Goal: Task Accomplishment & Management: Complete application form

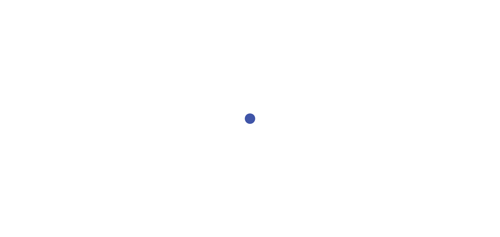
select select "all"
select select "1"
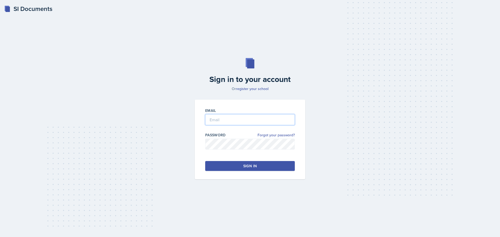
type input "[EMAIL_ADDRESS][DOMAIN_NAME]"
click at [286, 164] on button "Sign in" at bounding box center [250, 166] width 90 height 10
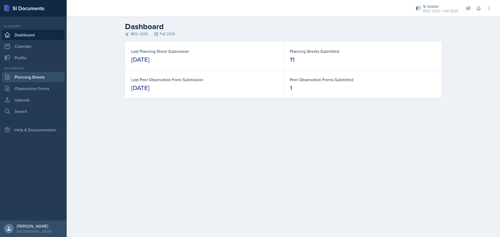
drag, startPoint x: 27, startPoint y: 77, endPoint x: 30, endPoint y: 75, distance: 3.6
click at [27, 77] on link "Planning Sheets" at bounding box center [33, 77] width 62 height 10
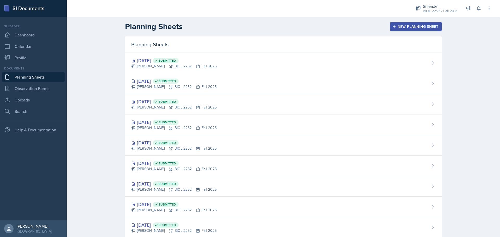
click at [411, 27] on div "New Planning Sheet" at bounding box center [415, 26] width 45 height 4
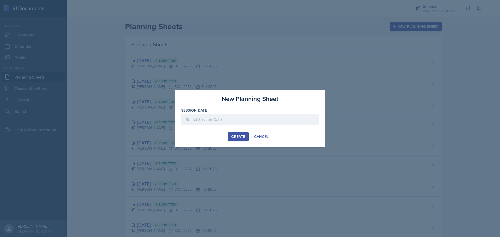
click at [236, 118] on div at bounding box center [249, 119] width 137 height 11
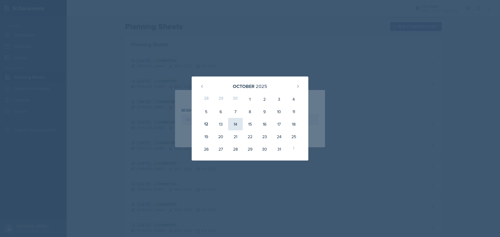
click at [233, 124] on div "14" at bounding box center [235, 124] width 15 height 12
type input "[DATE]"
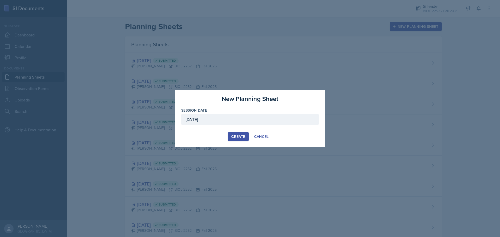
click at [234, 139] on div "Create" at bounding box center [238, 137] width 14 height 4
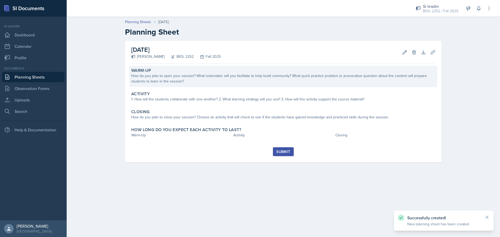
click at [215, 84] on div "How do you plan to open your session? What icebreaker will you facilitate to he…" at bounding box center [283, 78] width 304 height 11
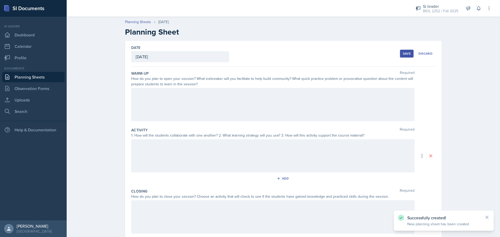
click at [247, 110] on div at bounding box center [272, 104] width 283 height 33
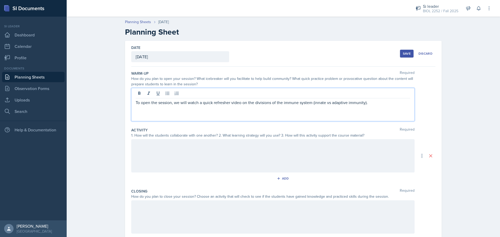
click at [230, 149] on div at bounding box center [272, 155] width 283 height 33
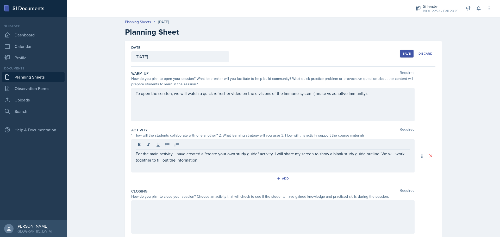
click at [230, 208] on div at bounding box center [272, 216] width 283 height 33
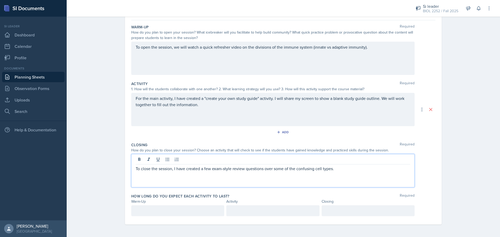
click at [180, 215] on div at bounding box center [177, 210] width 93 height 11
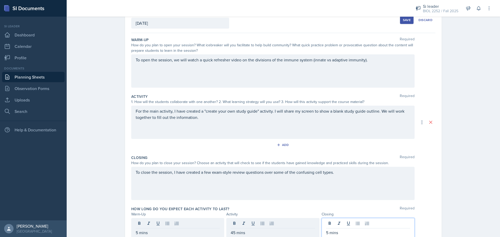
scroll to position [3, 0]
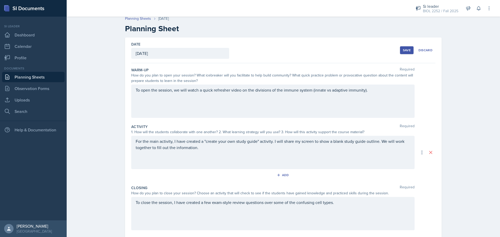
click at [405, 50] on div "Save" at bounding box center [407, 50] width 8 height 4
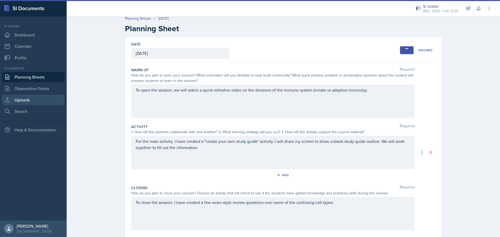
click at [33, 98] on link "Uploads" at bounding box center [33, 100] width 62 height 10
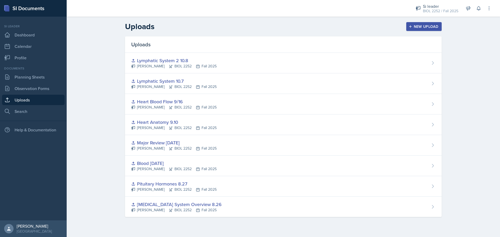
click at [412, 23] on button "New Upload" at bounding box center [424, 26] width 36 height 9
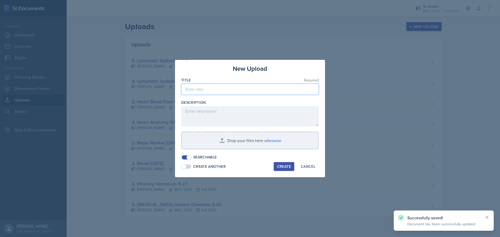
click at [261, 88] on input at bounding box center [249, 89] width 137 height 11
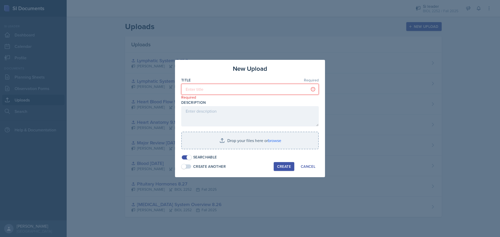
click at [246, 90] on input at bounding box center [249, 89] width 137 height 11
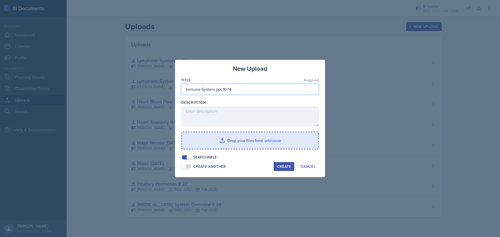
type input "Immune System ppt 10.14"
click at [267, 139] on input "file" at bounding box center [250, 140] width 136 height 17
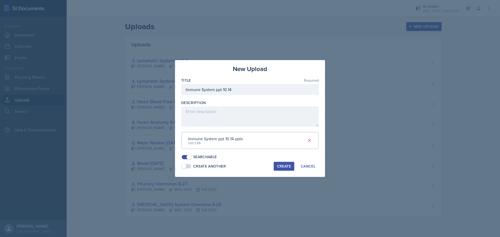
click at [280, 164] on div "Create" at bounding box center [284, 166] width 14 height 4
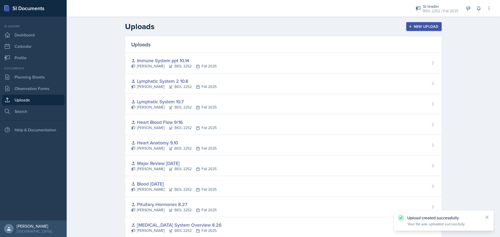
click at [413, 29] on div "New Upload" at bounding box center [423, 26] width 29 height 4
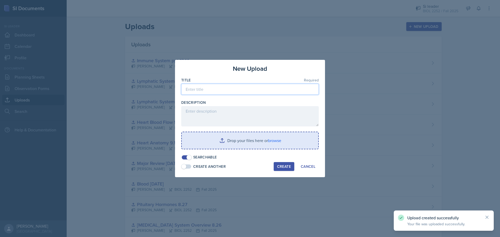
click at [229, 91] on input at bounding box center [249, 89] width 137 height 11
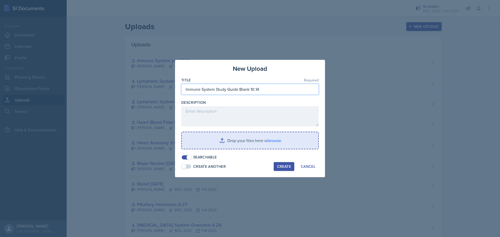
type input "Immune System Study Guide Blank 10.14"
click at [272, 141] on input "file" at bounding box center [250, 140] width 136 height 17
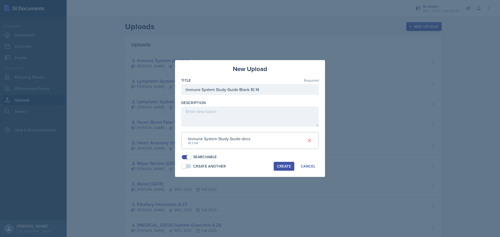
click at [284, 167] on div "Create" at bounding box center [284, 166] width 14 height 4
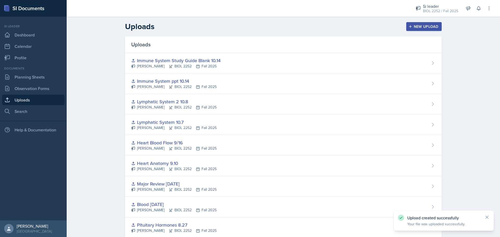
click at [419, 29] on button "New Upload" at bounding box center [424, 26] width 36 height 9
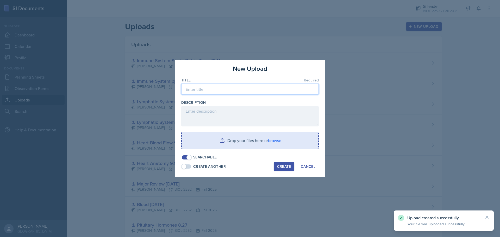
click at [241, 84] on input at bounding box center [249, 89] width 137 height 11
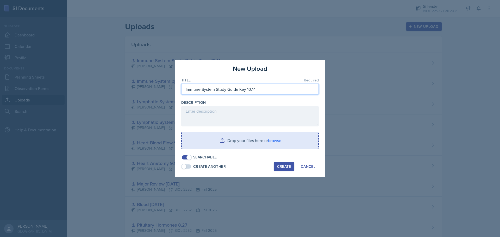
type input "Immune System Study Guide Key 10.14"
click at [271, 135] on input "file" at bounding box center [250, 140] width 136 height 17
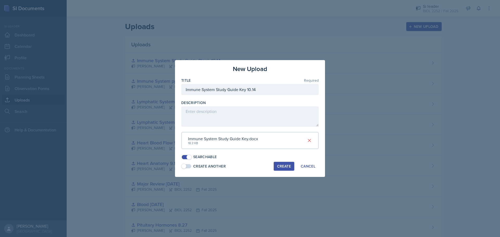
click at [285, 169] on button "Create" at bounding box center [283, 166] width 21 height 9
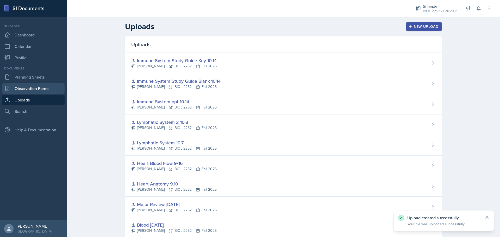
click at [36, 88] on link "Observation Forms" at bounding box center [33, 88] width 62 height 10
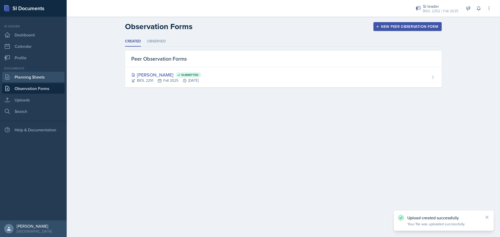
click at [37, 75] on link "Planning Sheets" at bounding box center [33, 77] width 62 height 10
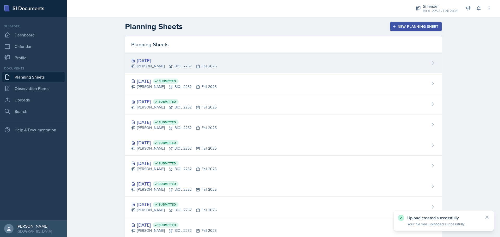
click at [362, 63] on div "[DATE] [PERSON_NAME] BIOL 2252 Fall 2025" at bounding box center [283, 63] width 316 height 21
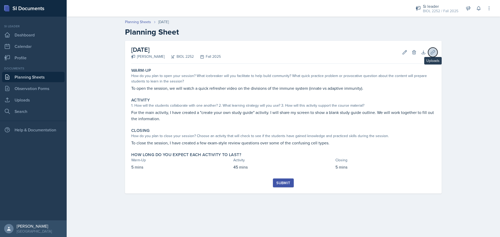
click at [431, 52] on icon at bounding box center [432, 52] width 4 height 4
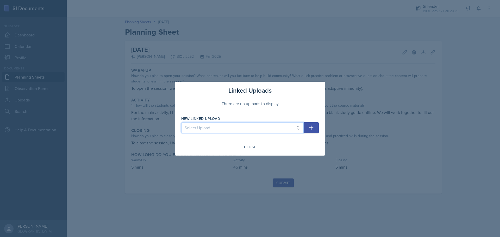
click at [294, 126] on select "Select Upload [MEDICAL_DATA] System Overview 8.26 [MEDICAL_DATA] Hormones 8.27 …" at bounding box center [242, 127] width 122 height 11
select select "12459a32-5ca7-40cc-8a32-46163b729dbb"
click at [181, 122] on select "Select Upload [MEDICAL_DATA] System Overview 8.26 [MEDICAL_DATA] Hormones 8.27 …" at bounding box center [242, 127] width 122 height 11
click at [308, 127] on icon "button" at bounding box center [311, 128] width 6 height 6
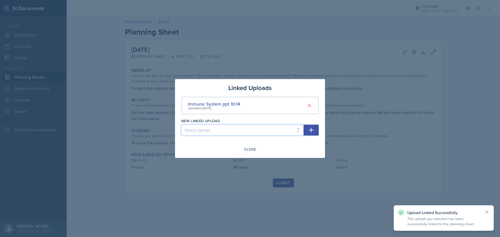
click at [293, 129] on select "Select Upload [MEDICAL_DATA] System Overview 8.26 [MEDICAL_DATA] Hormones 8.27 …" at bounding box center [242, 130] width 122 height 11
select select "34c75619-1f5d-4c96-a9f6-08c8f6332ff3"
click at [181, 125] on select "Select Upload [MEDICAL_DATA] System Overview 8.26 [MEDICAL_DATA] Hormones 8.27 …" at bounding box center [242, 130] width 122 height 11
click at [315, 131] on button "button" at bounding box center [310, 130] width 15 height 11
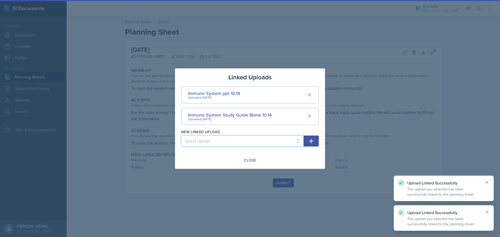
drag, startPoint x: 292, startPoint y: 137, endPoint x: 287, endPoint y: 143, distance: 7.5
click at [292, 137] on select "Select Upload [MEDICAL_DATA] System Overview 8.26 [MEDICAL_DATA] Hormones 8.27 …" at bounding box center [242, 141] width 122 height 11
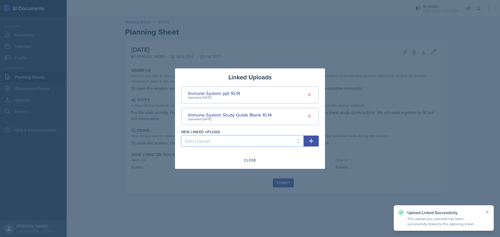
select select "ff6200ee-d8ff-48f3-9955-76e2757c69f5"
click at [181, 136] on select "Select Upload [MEDICAL_DATA] System Overview 8.26 [MEDICAL_DATA] Hormones 8.27 …" at bounding box center [242, 141] width 122 height 11
click at [312, 141] on icon "button" at bounding box center [311, 141] width 4 height 4
select select
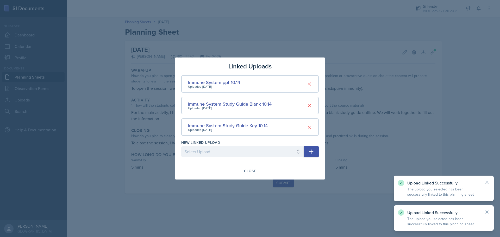
click at [251, 165] on div "Linked Uploads Immune System ppt 10.14 Uploaded [DATE] Immune System Study Guid…" at bounding box center [250, 119] width 150 height 122
click at [247, 169] on div "Close" at bounding box center [250, 171] width 12 height 4
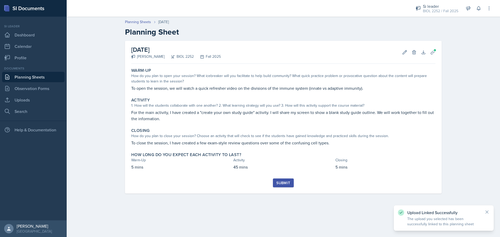
click at [285, 181] on div "Submit" at bounding box center [283, 183] width 14 height 4
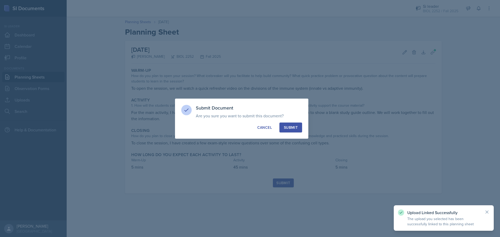
click at [286, 125] on div "Submit" at bounding box center [291, 127] width 14 height 5
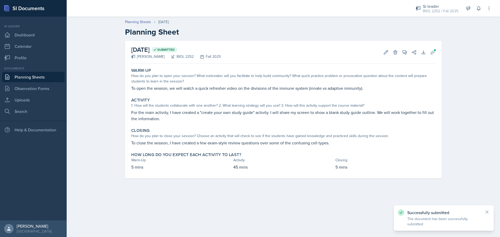
drag, startPoint x: 32, startPoint y: 77, endPoint x: 34, endPoint y: 73, distance: 5.0
click at [32, 77] on link "Planning Sheets" at bounding box center [33, 77] width 62 height 10
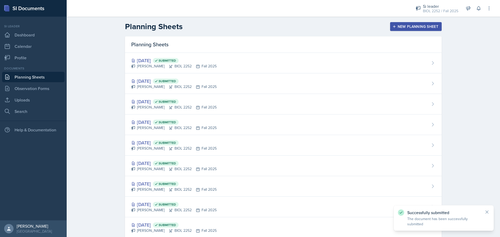
click at [396, 29] on button "New Planning Sheet" at bounding box center [416, 26] width 52 height 9
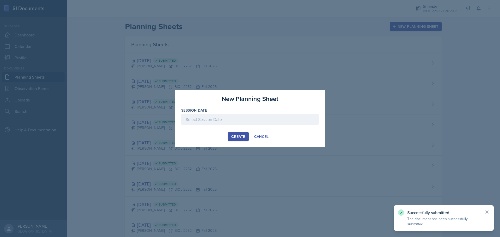
click at [240, 118] on div at bounding box center [249, 119] width 137 height 11
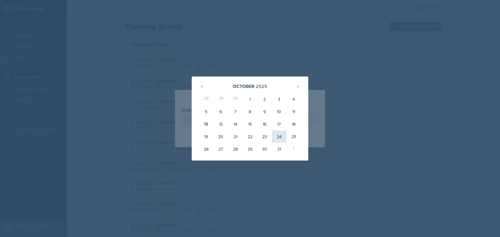
click at [280, 134] on div "24" at bounding box center [279, 136] width 15 height 12
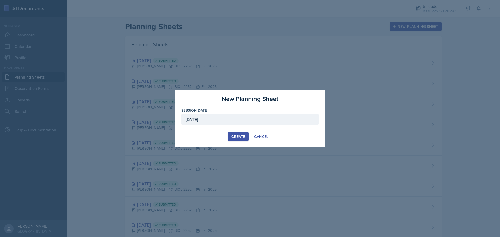
click at [257, 116] on div "[DATE]" at bounding box center [249, 119] width 137 height 11
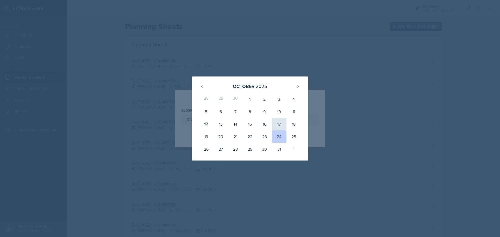
click at [279, 124] on div "17" at bounding box center [279, 124] width 15 height 12
type input "[DATE]"
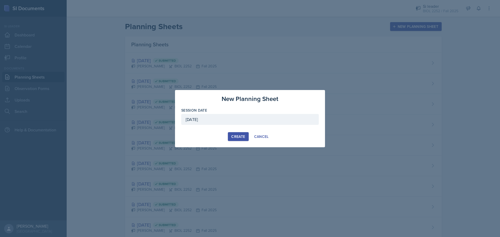
click at [235, 136] on div "Create" at bounding box center [238, 137] width 14 height 4
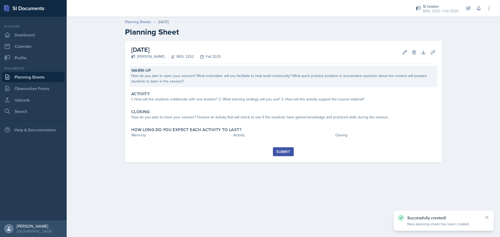
click at [355, 73] on div "How do you plan to open your session? What icebreaker will you facilitate to he…" at bounding box center [283, 78] width 304 height 11
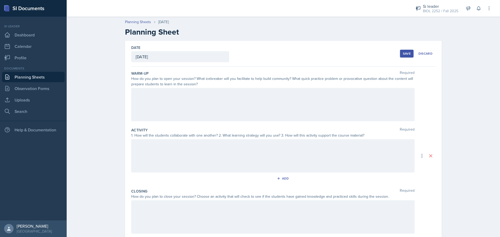
click at [242, 101] on div at bounding box center [272, 104] width 283 height 33
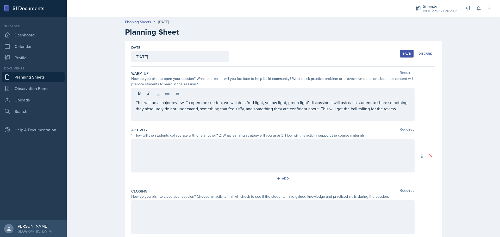
click at [225, 162] on div at bounding box center [272, 155] width 283 height 33
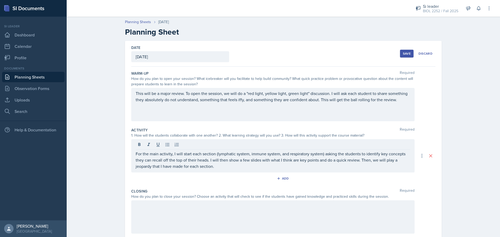
click at [220, 216] on div at bounding box center [272, 216] width 283 height 33
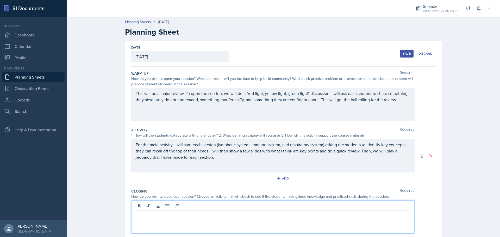
scroll to position [26, 0]
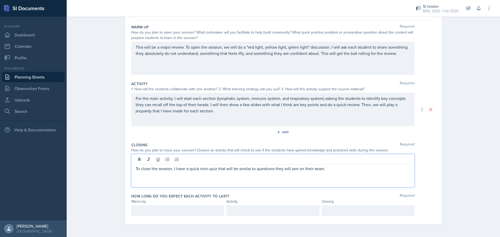
click at [176, 207] on div at bounding box center [177, 210] width 93 height 11
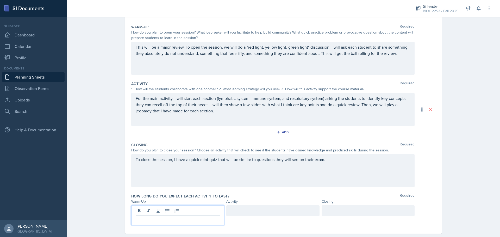
scroll to position [55, 0]
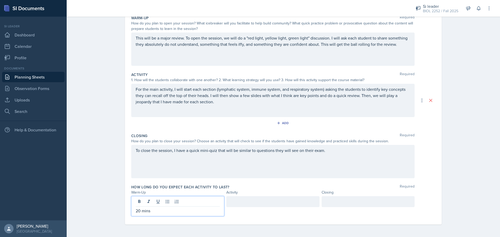
click at [174, 210] on p "20 mins" at bounding box center [178, 211] width 84 height 6
click at [249, 205] on div at bounding box center [272, 201] width 93 height 11
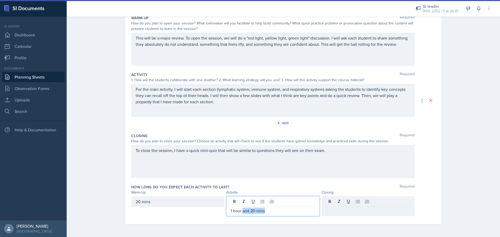
drag, startPoint x: 279, startPoint y: 213, endPoint x: 240, endPoint y: 211, distance: 38.3
click at [240, 211] on p "1 hour and 20 mins" at bounding box center [273, 211] width 84 height 6
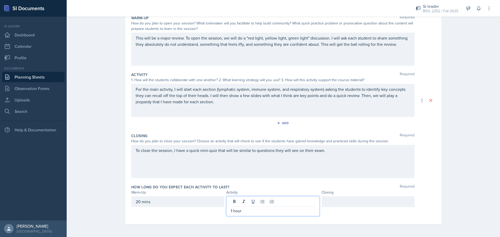
click at [138, 202] on div "20 mins" at bounding box center [177, 201] width 93 height 11
click at [257, 202] on div "1 hour" at bounding box center [272, 201] width 93 height 11
click at [336, 201] on div at bounding box center [367, 201] width 93 height 11
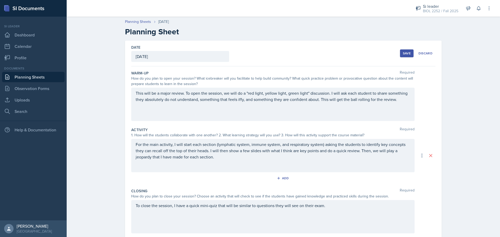
scroll to position [0, 0]
click at [406, 52] on div "Save" at bounding box center [407, 54] width 8 height 4
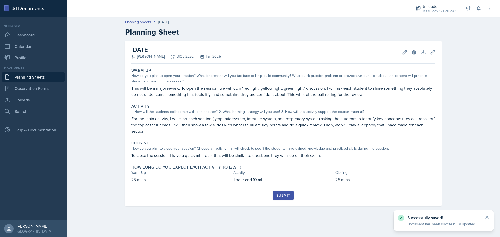
click at [284, 197] on div "Submit" at bounding box center [283, 195] width 14 height 4
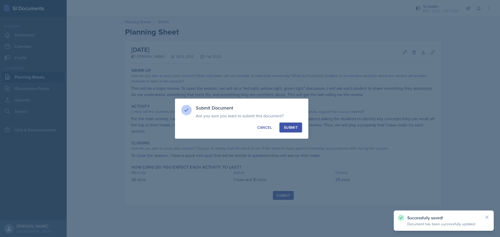
click at [280, 126] on button "Submit" at bounding box center [290, 128] width 23 height 10
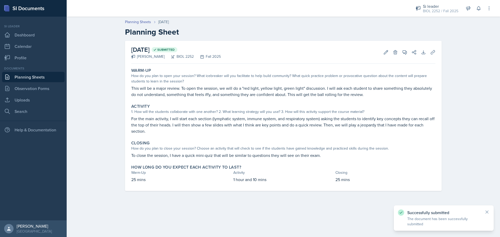
click at [45, 73] on link "Planning Sheets" at bounding box center [33, 77] width 62 height 10
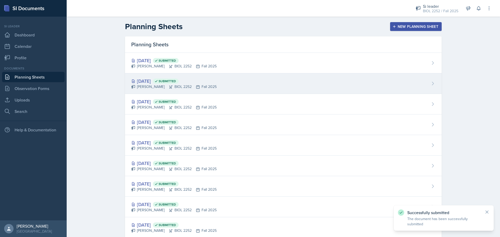
click at [207, 75] on div "[DATE] Submitted [PERSON_NAME] BIOL 2252 Fall 2025" at bounding box center [283, 83] width 316 height 21
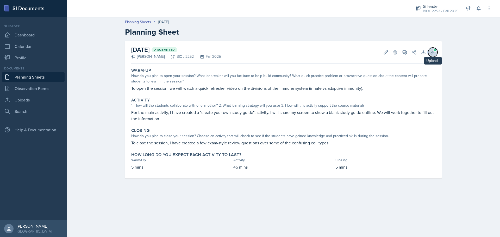
click at [432, 53] on icon at bounding box center [432, 52] width 5 height 5
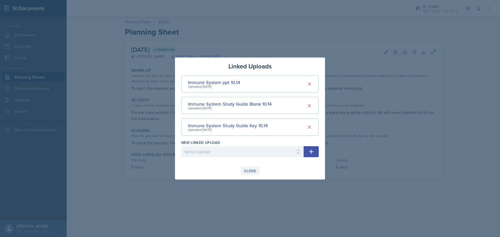
click at [249, 171] on div "Close" at bounding box center [250, 171] width 12 height 4
